Goal: Transaction & Acquisition: Purchase product/service

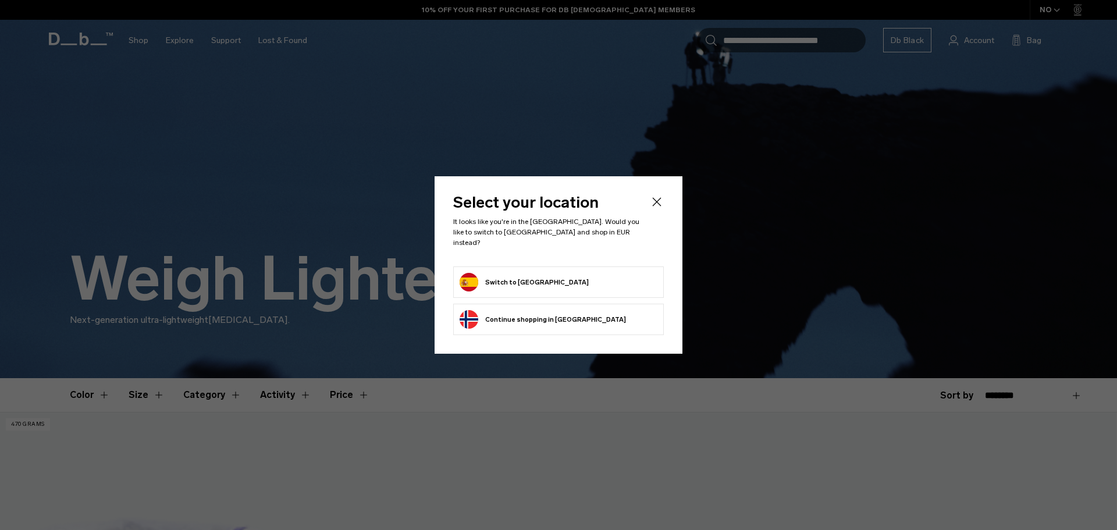
click at [655, 205] on icon "Close" at bounding box center [657, 202] width 14 height 14
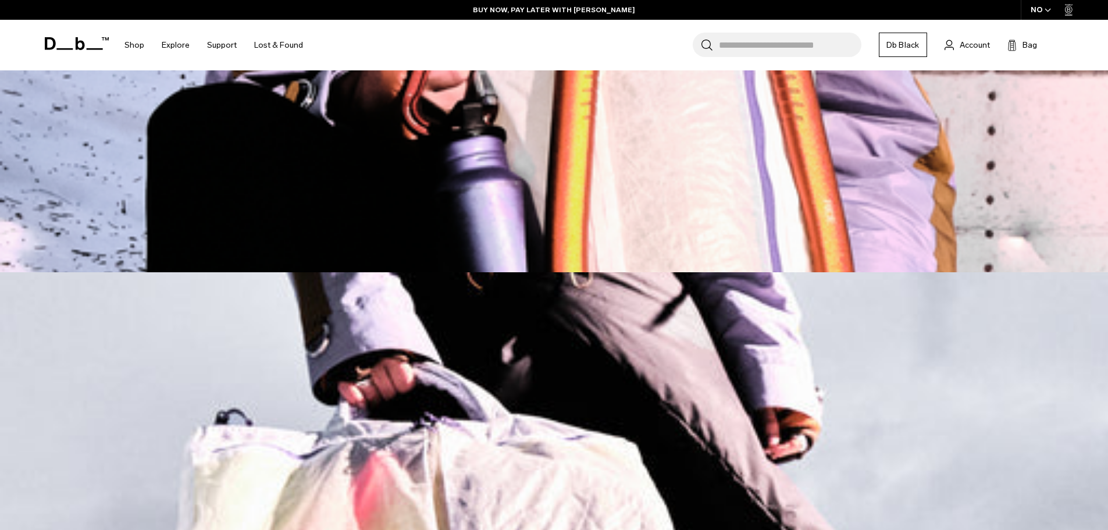
scroll to position [1163, 0]
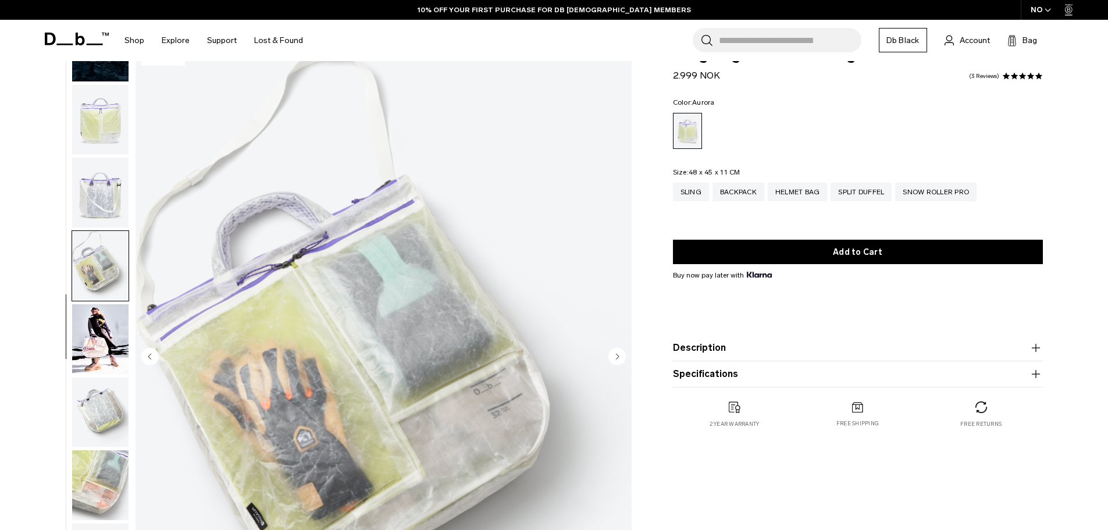
scroll to position [58, 0]
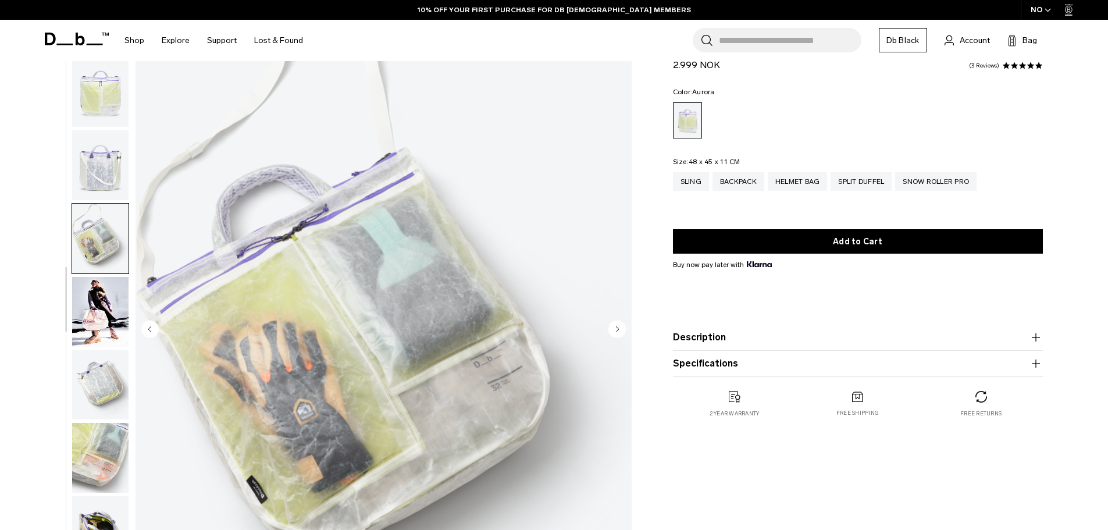
click at [109, 384] on img "button" at bounding box center [100, 385] width 56 height 70
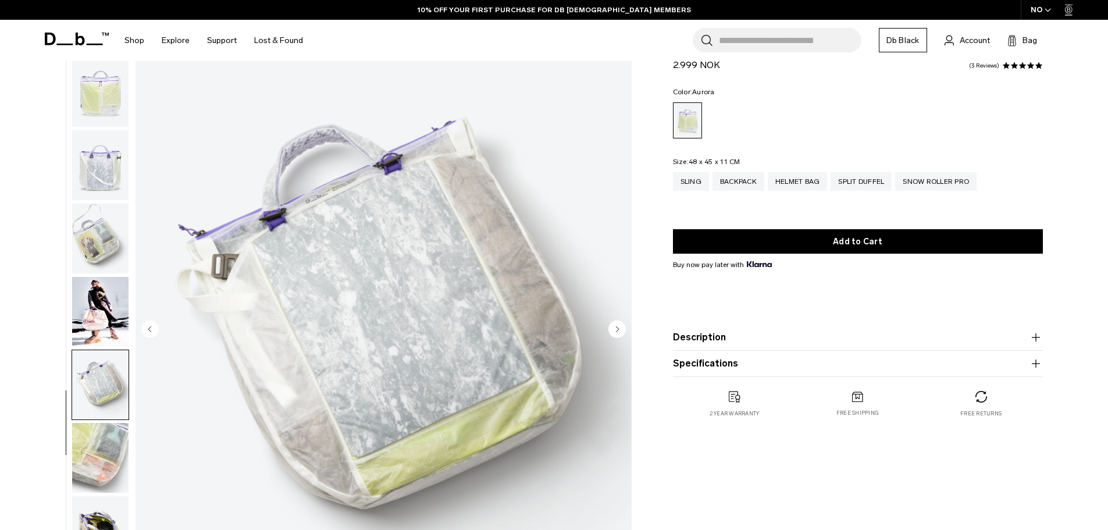
click at [89, 451] on img "button" at bounding box center [100, 458] width 56 height 70
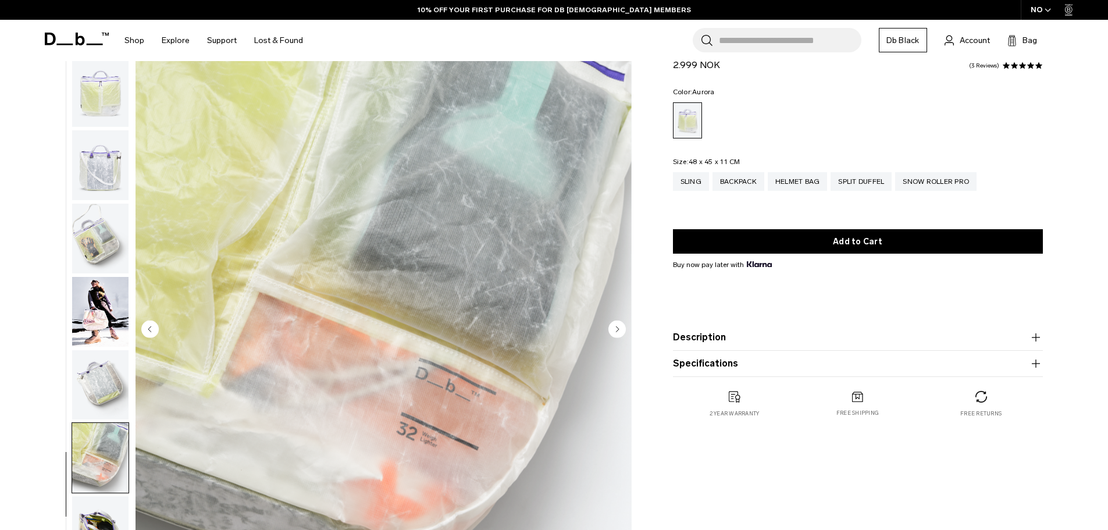
scroll to position [0, 0]
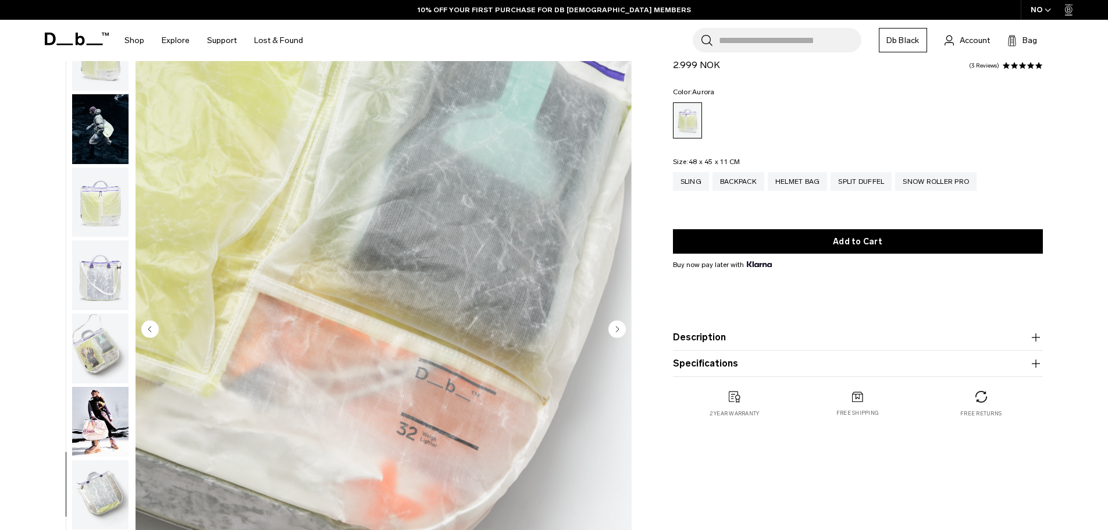
click at [100, 361] on img "button" at bounding box center [100, 348] width 56 height 70
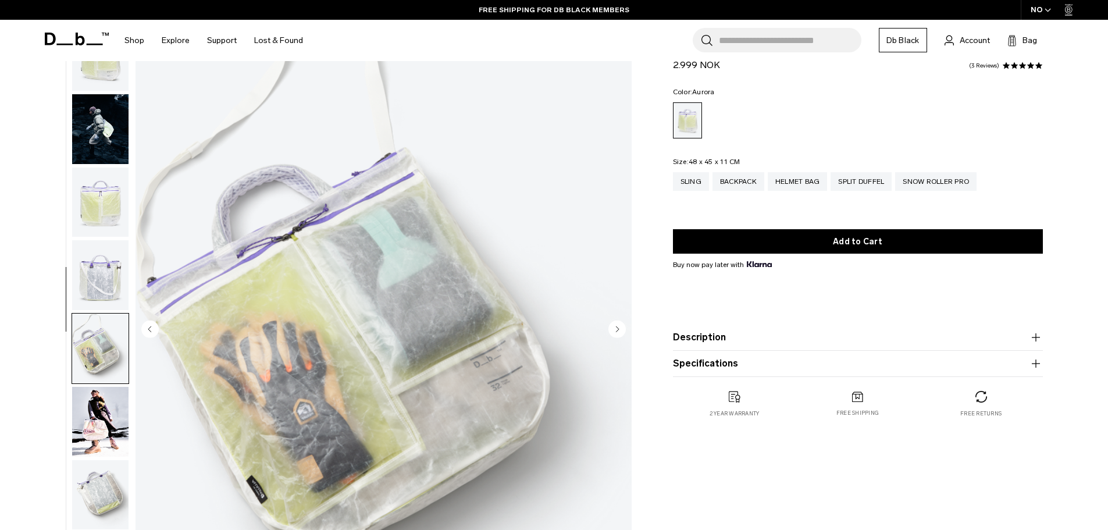
click at [94, 127] on img "button" at bounding box center [100, 129] width 56 height 70
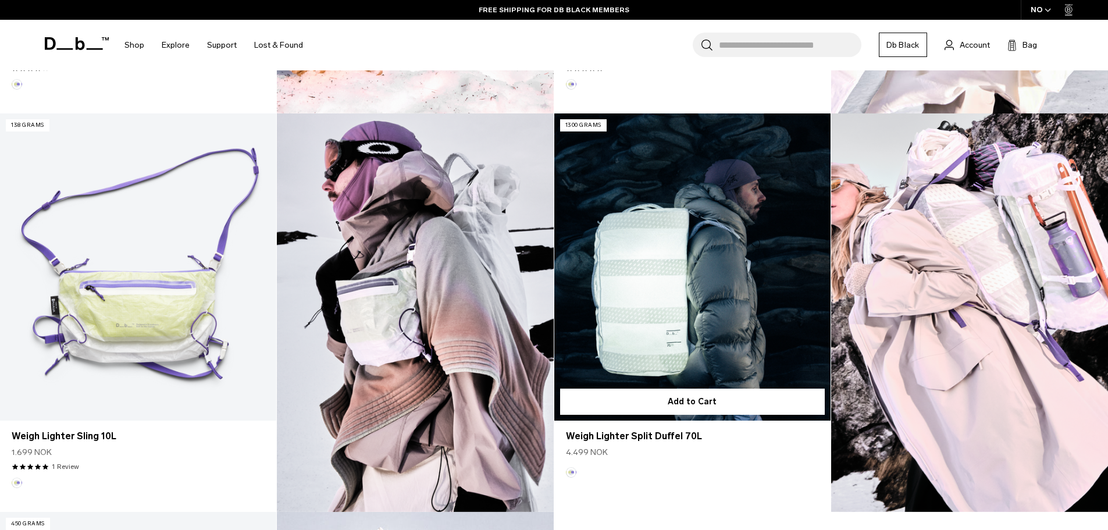
scroll to position [698, 0]
click at [659, 298] on link "Weigh Lighter Split Duffel 70L" at bounding box center [692, 266] width 276 height 307
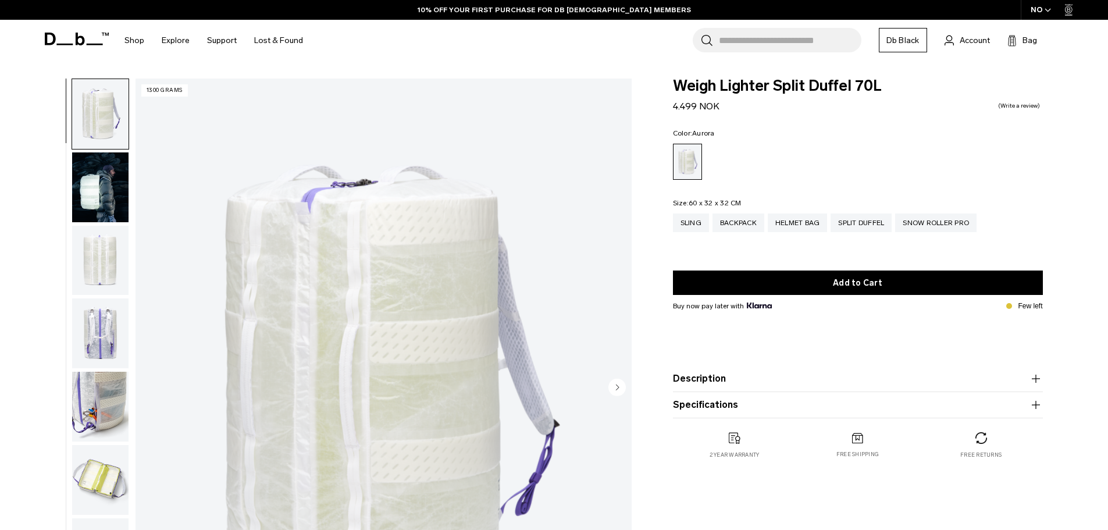
click at [93, 335] on img "button" at bounding box center [100, 333] width 56 height 70
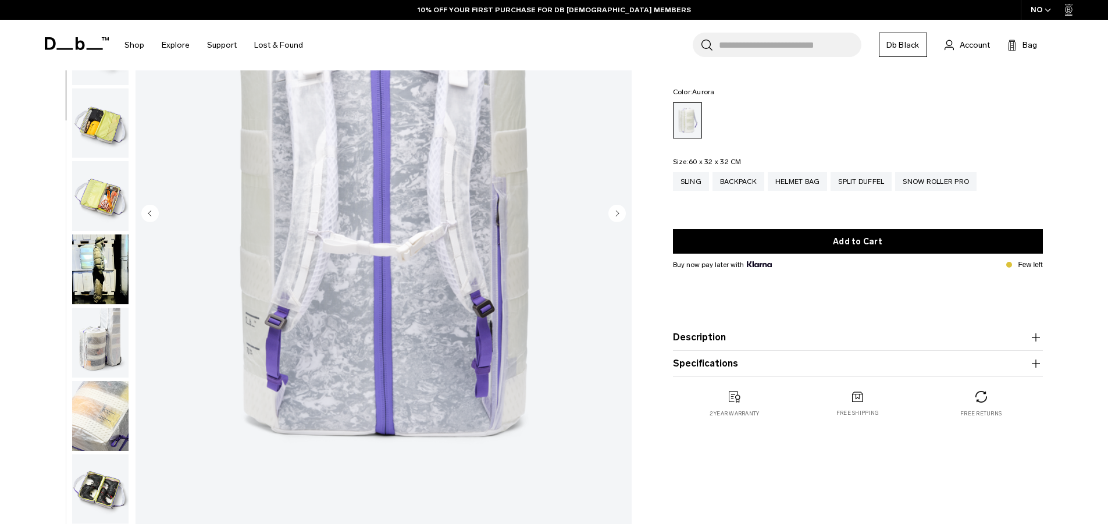
scroll to position [174, 0]
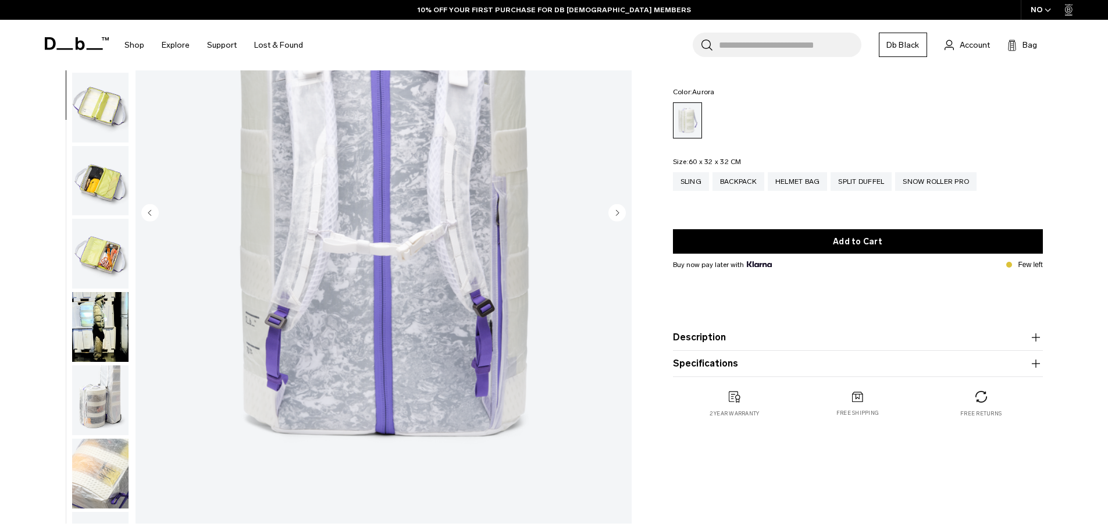
click at [87, 182] on img "button" at bounding box center [100, 181] width 56 height 70
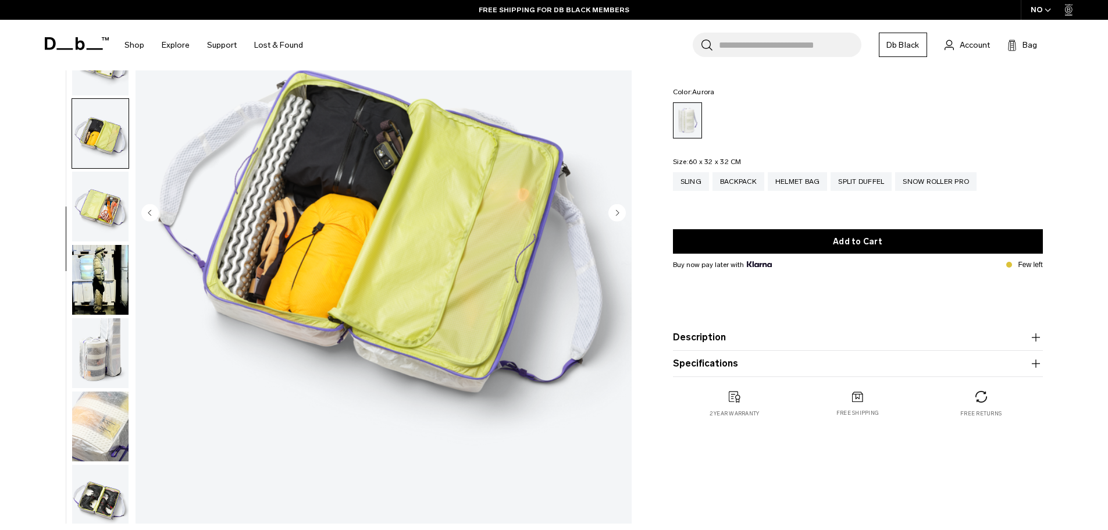
scroll to position [256, 0]
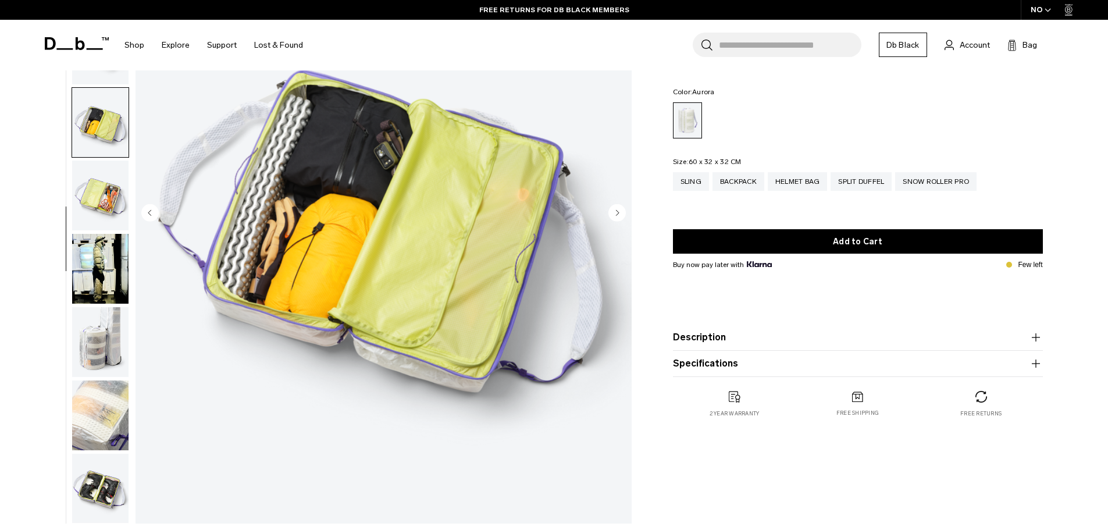
click at [94, 109] on img "button" at bounding box center [100, 123] width 56 height 70
click at [109, 207] on img "button" at bounding box center [100, 196] width 56 height 70
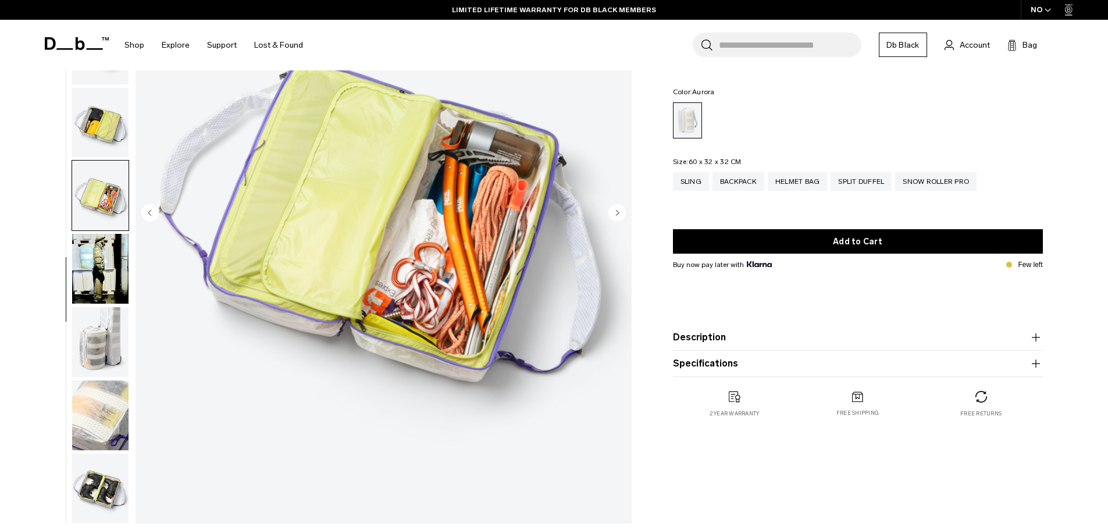
click at [100, 355] on img "button" at bounding box center [100, 342] width 56 height 70
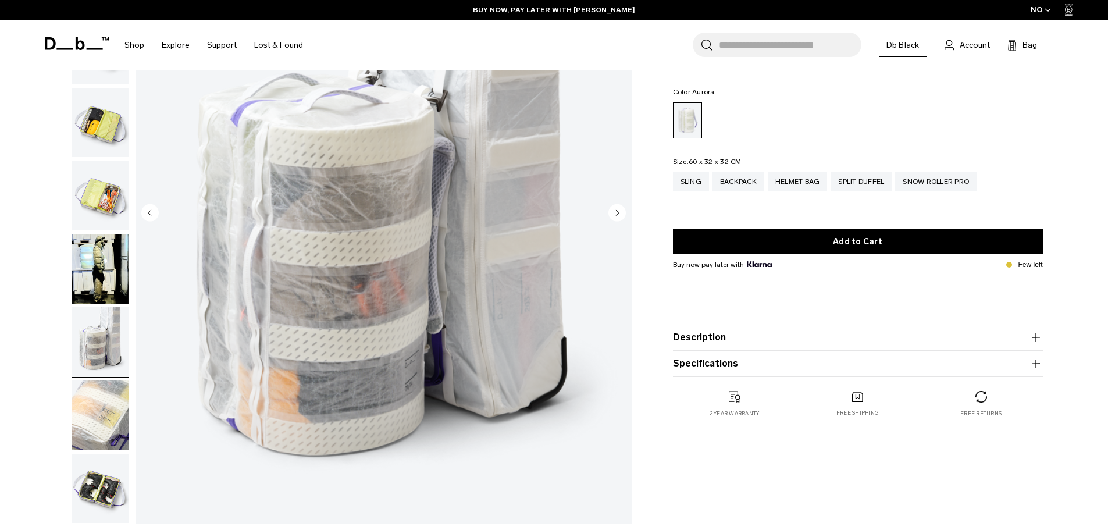
click at [100, 438] on img "button" at bounding box center [100, 415] width 56 height 70
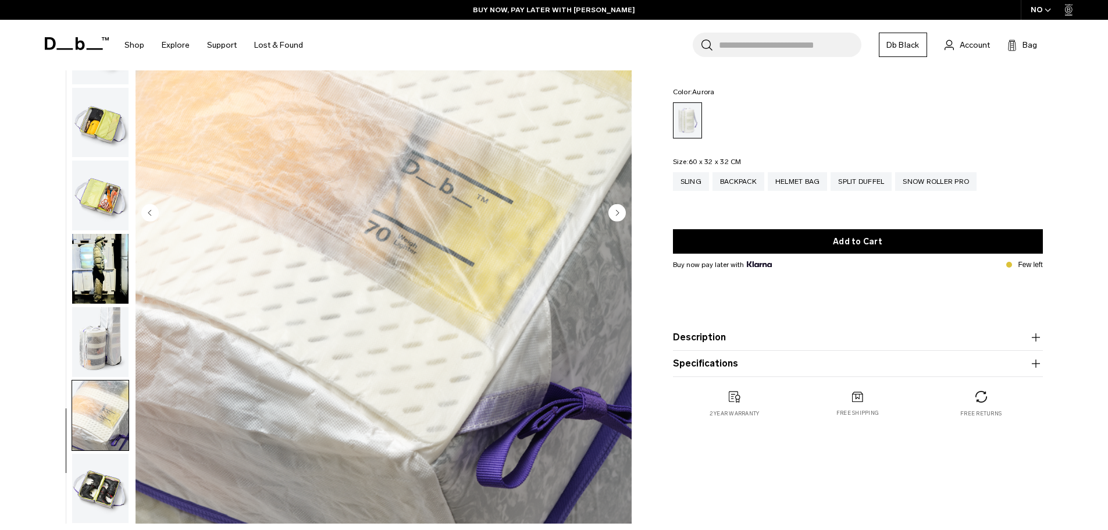
scroll to position [233, 0]
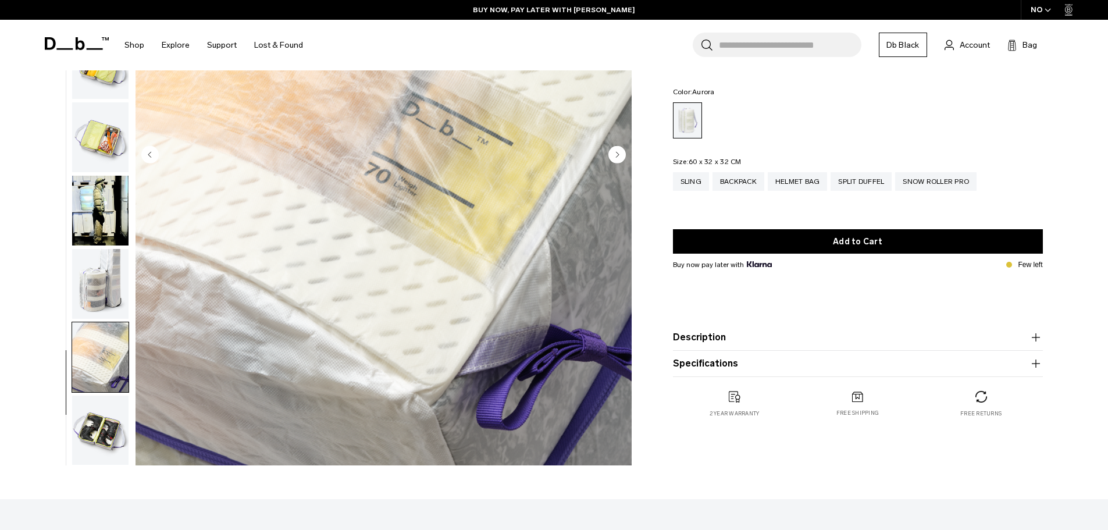
click at [100, 437] on img "button" at bounding box center [100, 430] width 56 height 70
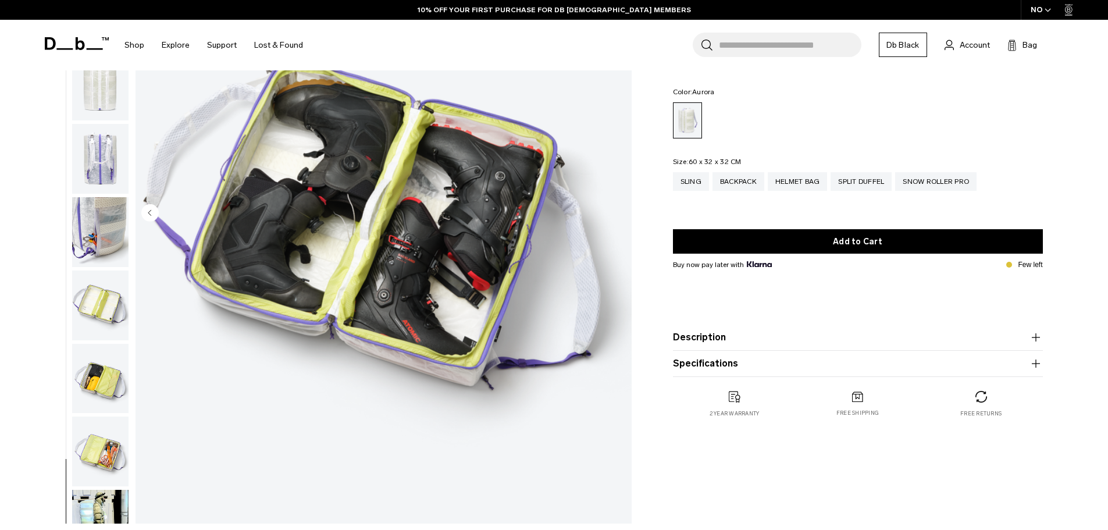
scroll to position [116, 0]
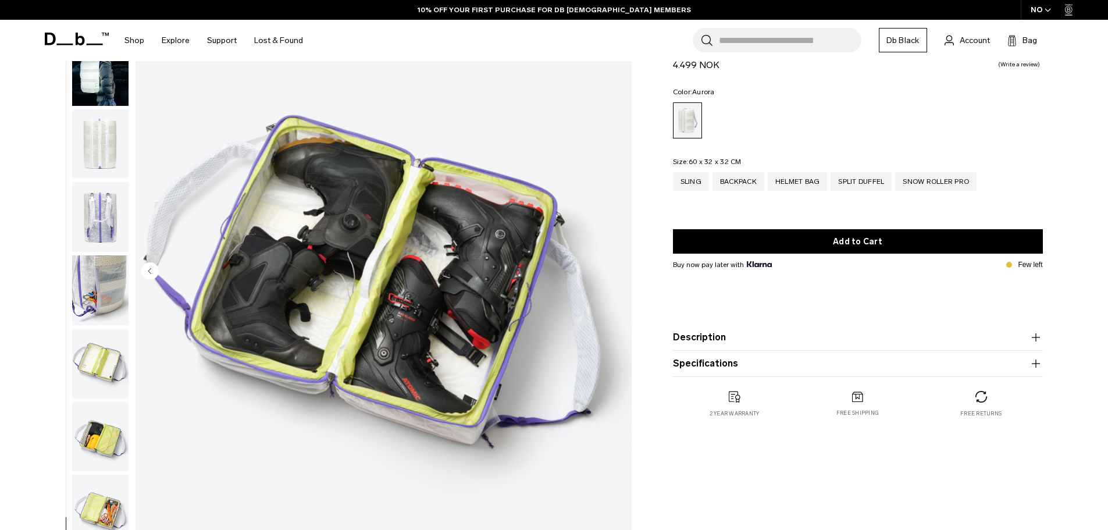
click at [104, 263] on img "button" at bounding box center [100, 290] width 56 height 70
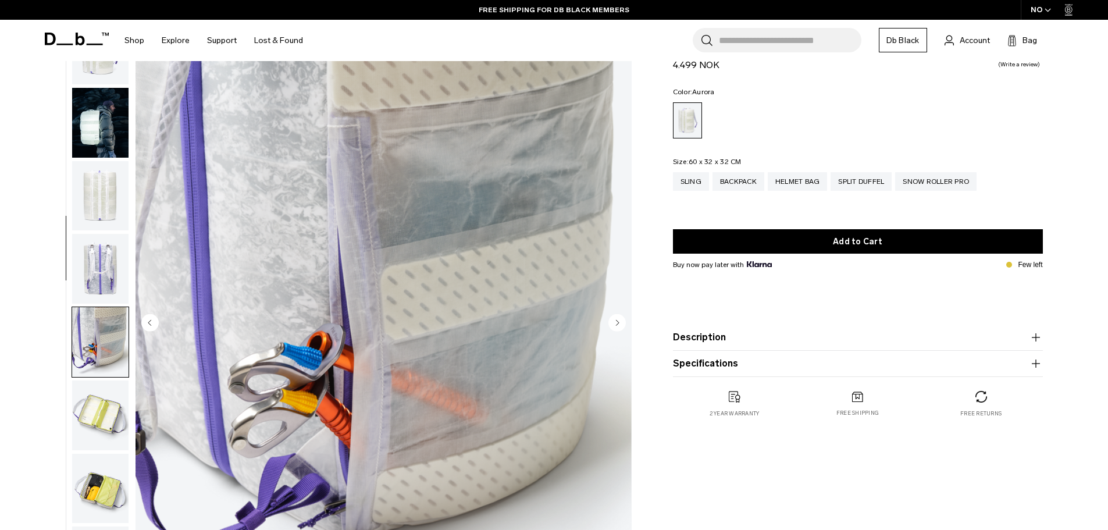
scroll to position [0, 0]
